Goal: Find specific page/section: Find specific page/section

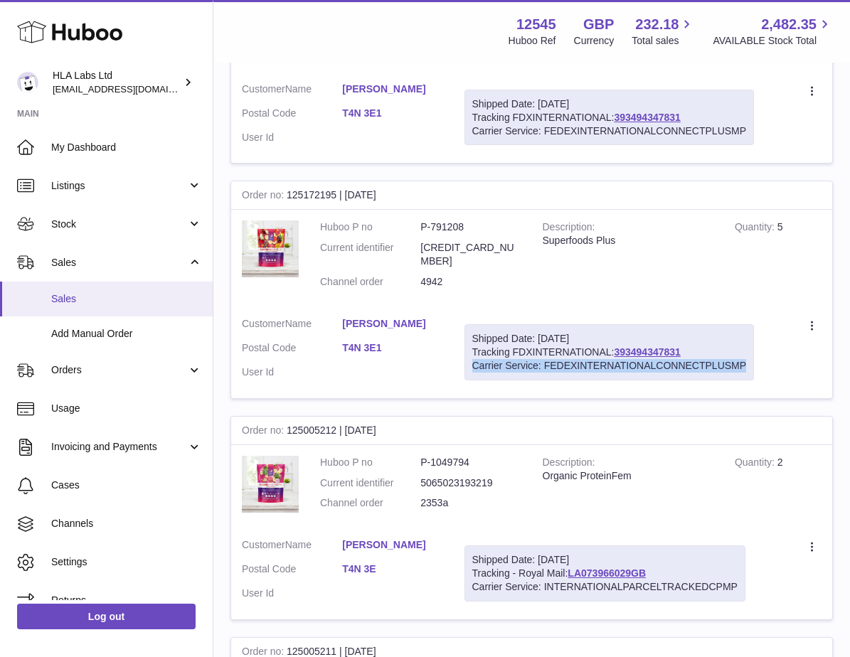
click at [90, 302] on span "Sales" at bounding box center [126, 299] width 151 height 14
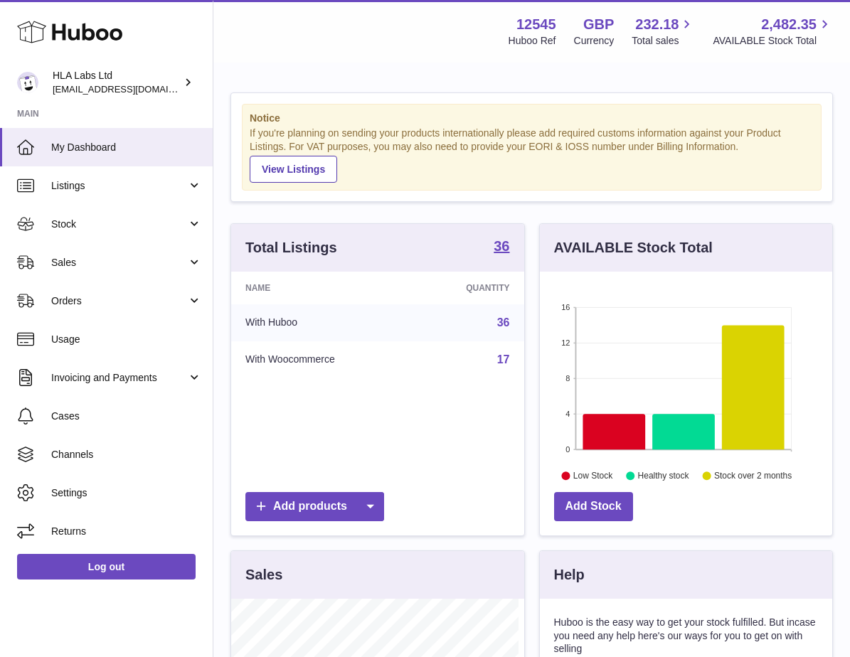
scroll to position [222, 287]
click at [74, 308] on link "Orders" at bounding box center [106, 301] width 213 height 38
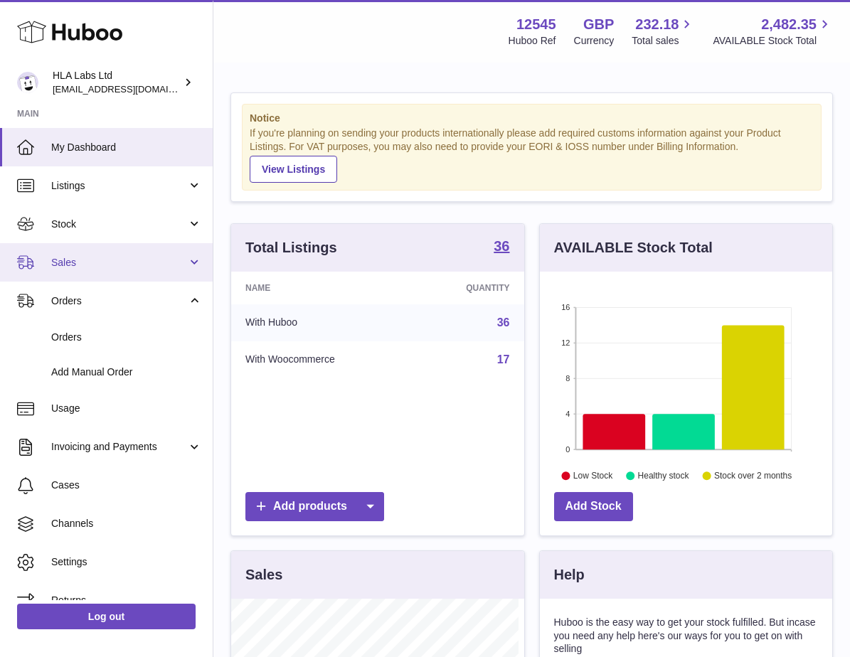
click at [93, 265] on span "Sales" at bounding box center [119, 263] width 136 height 14
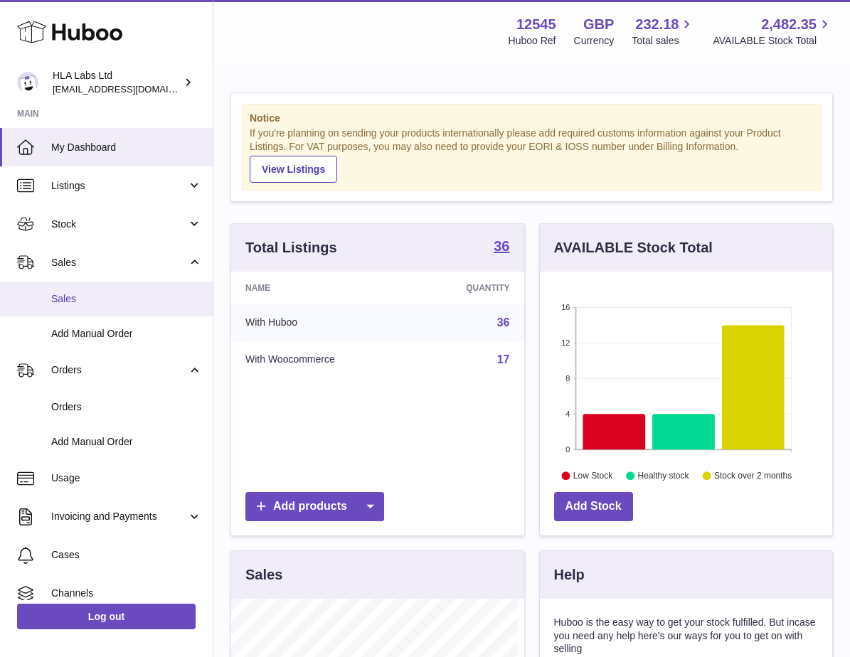
click at [82, 304] on span "Sales" at bounding box center [126, 299] width 151 height 14
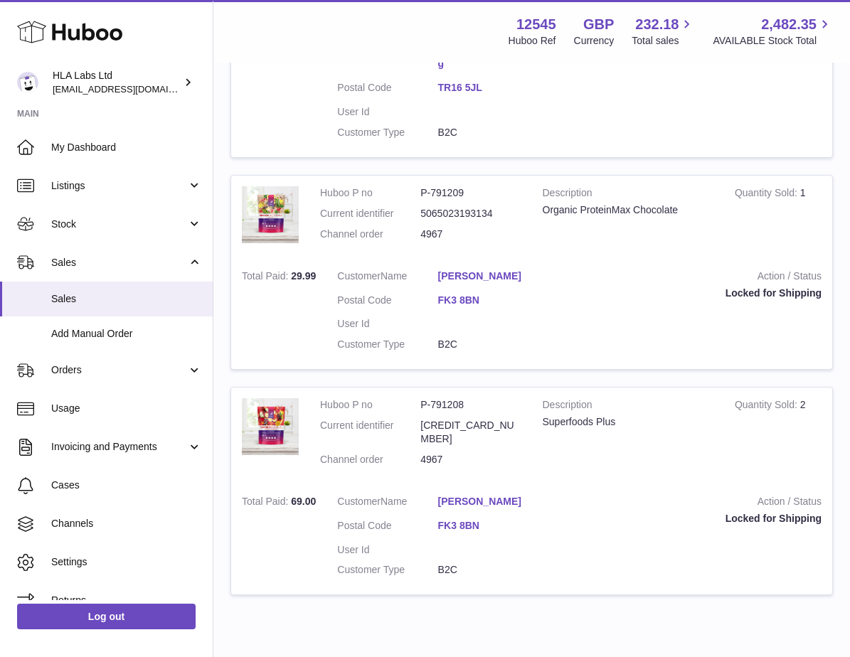
scroll to position [1342, 0]
